Goal: Find specific page/section: Find specific page/section

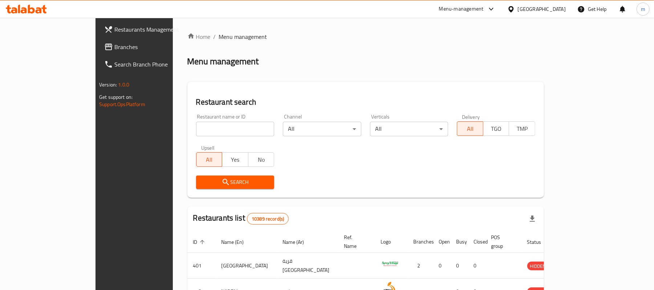
click at [268, 54] on div at bounding box center [327, 145] width 654 height 290
click at [196, 129] on input "search" at bounding box center [235, 129] width 78 height 15
click at [114, 45] on span "Branches" at bounding box center [156, 46] width 85 height 9
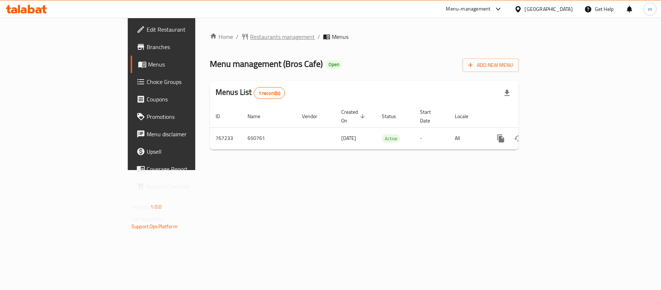
click at [250, 35] on span "Restaurants management" at bounding box center [282, 36] width 65 height 9
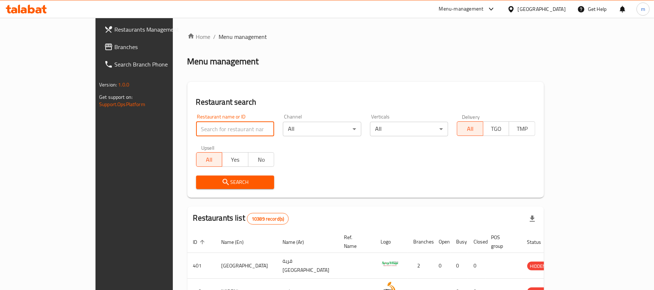
click at [199, 129] on input "search" at bounding box center [235, 129] width 78 height 15
paste input "650761"
type input "650761"
click button "Search" at bounding box center [235, 181] width 78 height 13
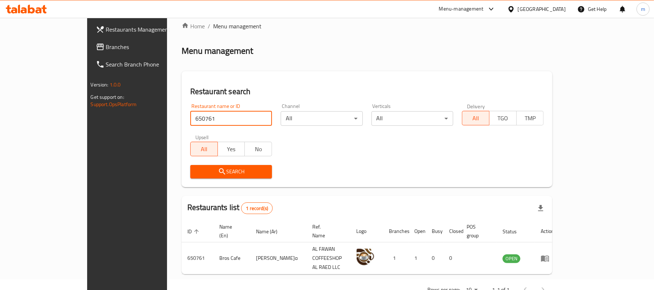
scroll to position [20, 0]
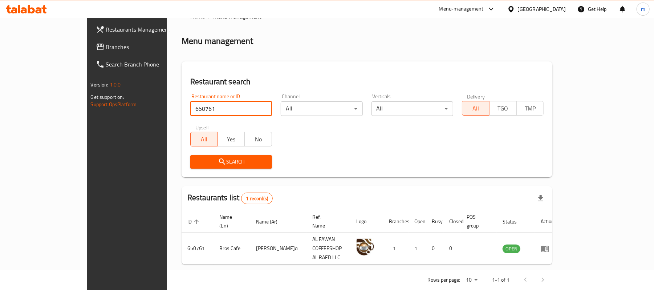
click at [106, 50] on span "Branches" at bounding box center [148, 46] width 85 height 9
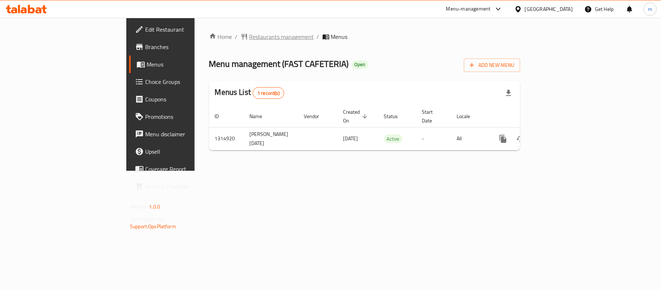
click at [249, 40] on span "Restaurants management" at bounding box center [281, 36] width 65 height 9
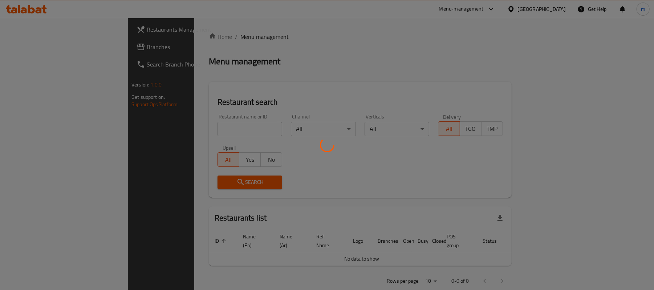
click at [222, 138] on div at bounding box center [327, 145] width 654 height 290
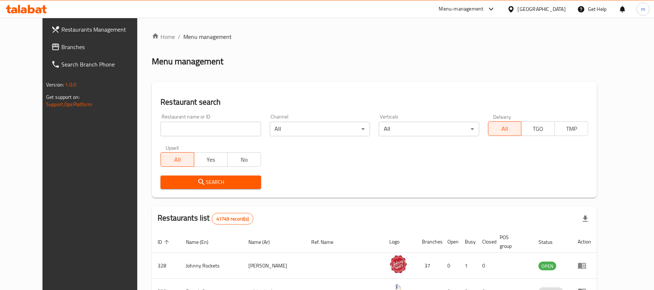
click at [220, 131] on input "search" at bounding box center [210, 129] width 100 height 15
paste input "707073"
type input "707073"
click button "Search" at bounding box center [210, 181] width 100 height 13
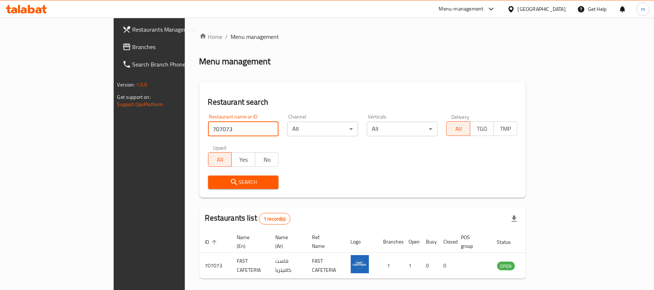
scroll to position [20, 0]
